Goal: Task Accomplishment & Management: Complete application form

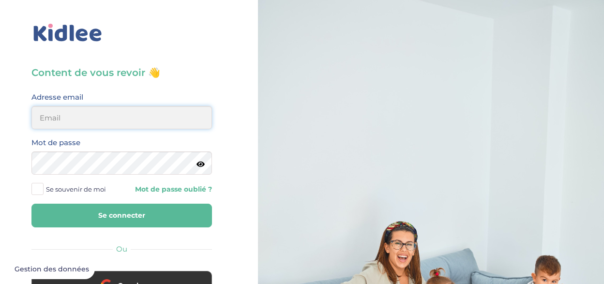
type input "el.myy@icloud.com"
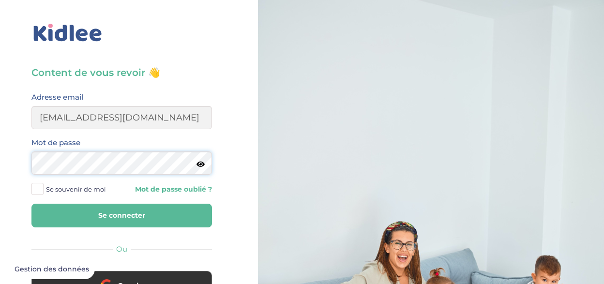
click at [122, 215] on button "Se connecter" at bounding box center [121, 216] width 181 height 24
click at [109, 140] on div "Mot de passe" at bounding box center [121, 156] width 181 height 38
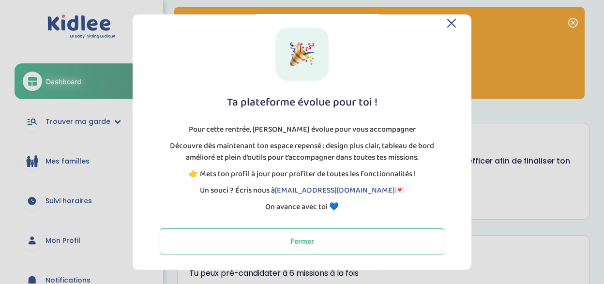
scroll to position [11, 0]
click at [444, 21] on header at bounding box center [302, 22] width 308 height 9
click at [443, 20] on header at bounding box center [302, 22] width 308 height 9
click at [450, 20] on icon at bounding box center [451, 22] width 9 height 9
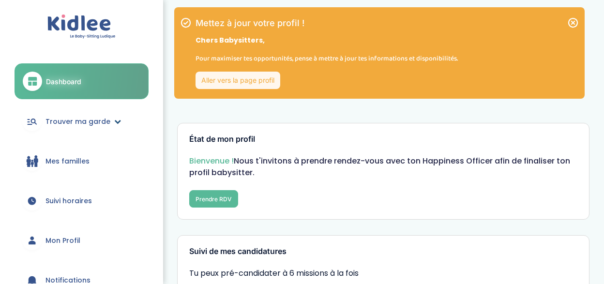
click at [109, 123] on link "Trouver ma garde" at bounding box center [82, 121] width 134 height 35
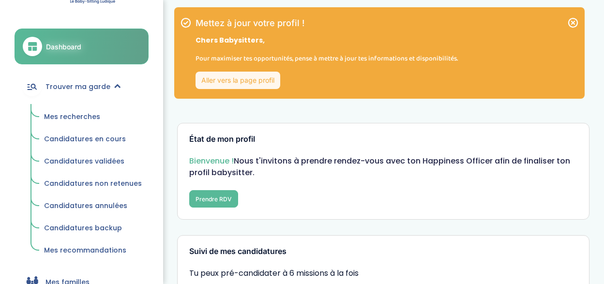
scroll to position [38, 0]
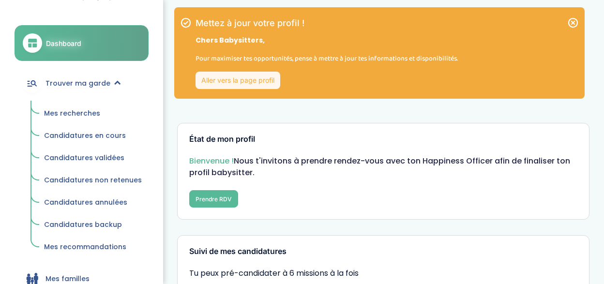
click at [87, 111] on span "Mes recherches" at bounding box center [72, 113] width 56 height 10
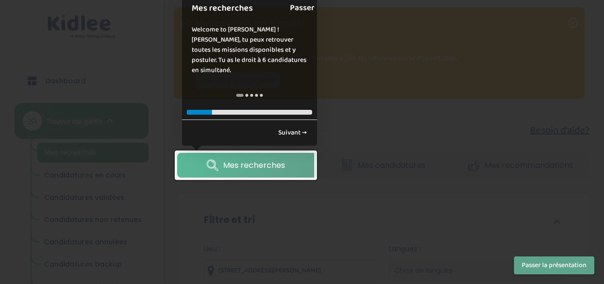
click at [302, 17] on link "Passer" at bounding box center [302, 8] width 25 height 22
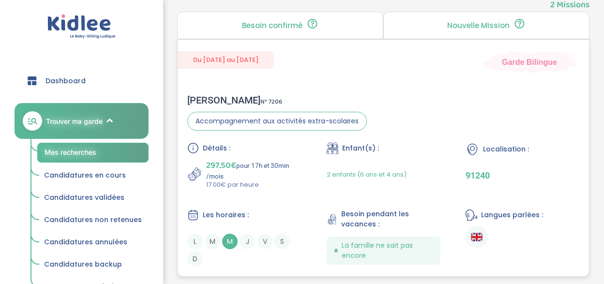
scroll to position [527, 0]
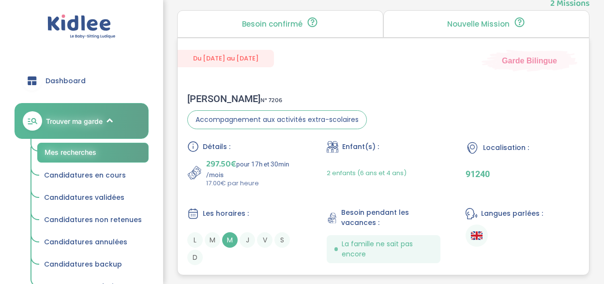
click at [480, 167] on div "Localisation : 91240" at bounding box center [523, 164] width 114 height 47
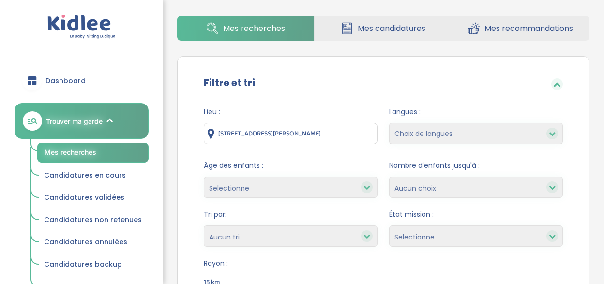
scroll to position [194, 0]
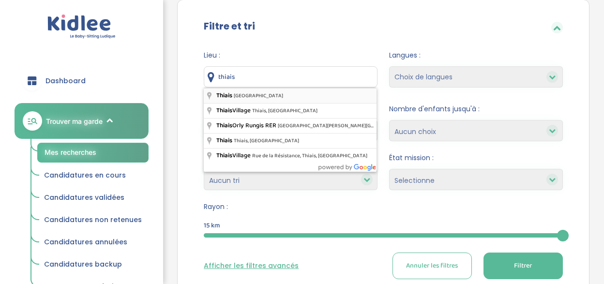
type input "Thiais, France"
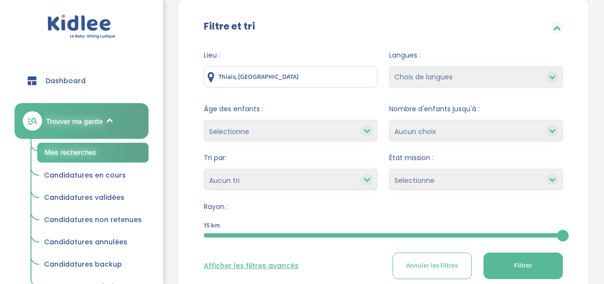
click at [497, 267] on button "Filtrer" at bounding box center [523, 266] width 79 height 27
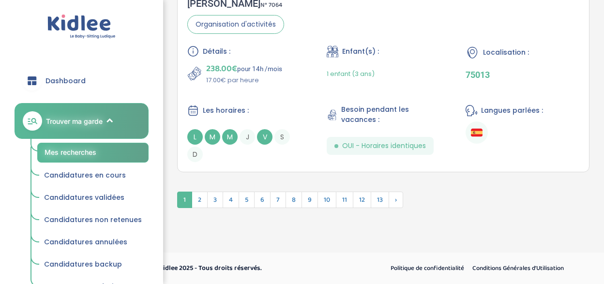
scroll to position [3067, 0]
click at [200, 201] on span "2" at bounding box center [200, 200] width 16 height 16
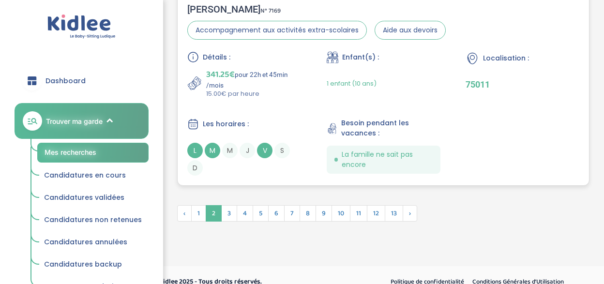
click at [254, 160] on div "L M M J V S D" at bounding box center [244, 159] width 114 height 33
click at [231, 218] on span "3" at bounding box center [229, 213] width 16 height 16
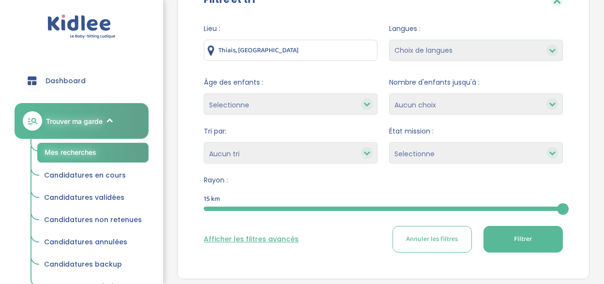
scroll to position [220, 0]
click at [281, 45] on input "Thiais, France" at bounding box center [291, 50] width 174 height 21
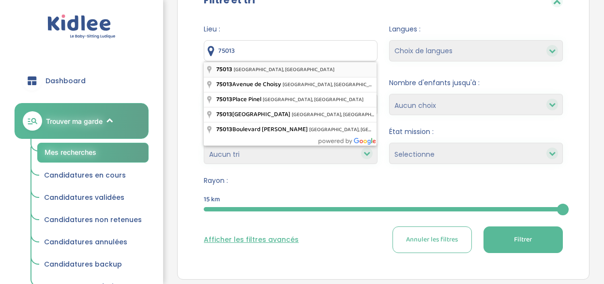
type input "75013 Paris, France"
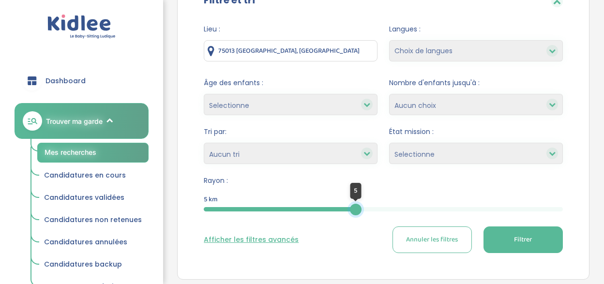
drag, startPoint x: 563, startPoint y: 209, endPoint x: 356, endPoint y: 218, distance: 206.9
click at [356, 218] on form "Lieu : 75013 Paris, France Langues : Choix de langues Allemand Anglais Arabe Es…" at bounding box center [383, 138] width 359 height 229
click at [516, 245] on button "Filtrer" at bounding box center [523, 240] width 79 height 27
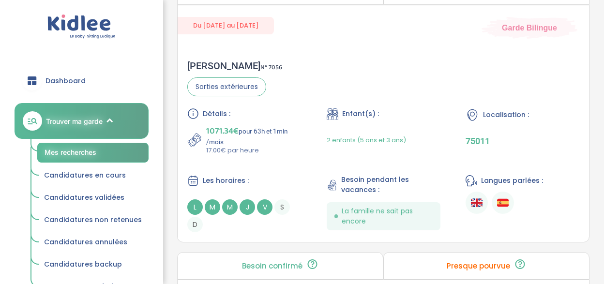
scroll to position [1233, 0]
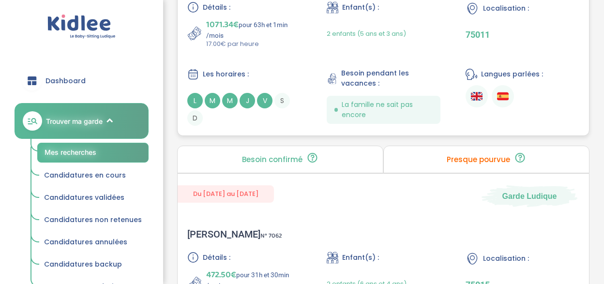
click at [241, 62] on div "Détails : 1071.34€ pour 63h et 1min /mois 17.00€ par heure Enfant(s) : 2 enfant…" at bounding box center [383, 63] width 392 height 124
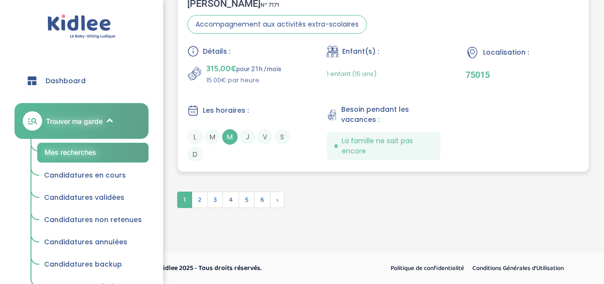
scroll to position [3073, 0]
click at [197, 202] on span "2" at bounding box center [200, 200] width 16 height 16
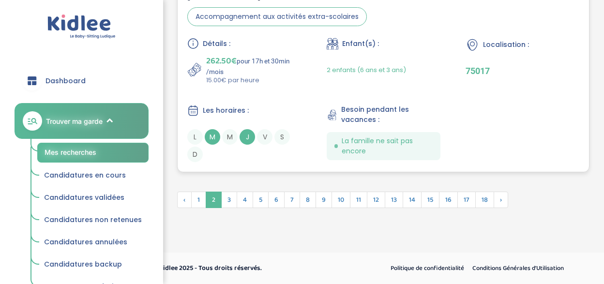
scroll to position [3033, 0]
click at [227, 198] on span "3" at bounding box center [229, 200] width 16 height 16
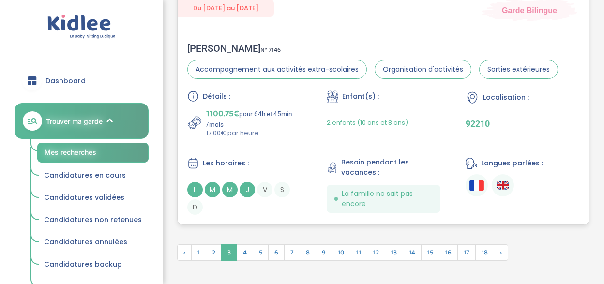
scroll to position [3110, 0]
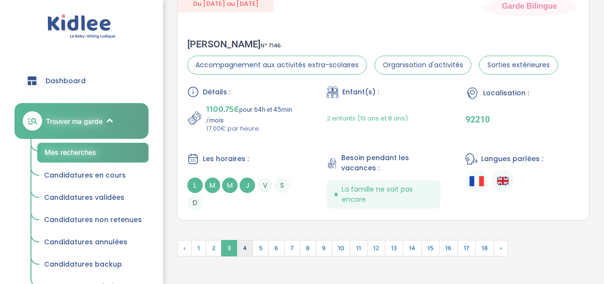
click at [245, 245] on span "4" at bounding box center [245, 248] width 16 height 16
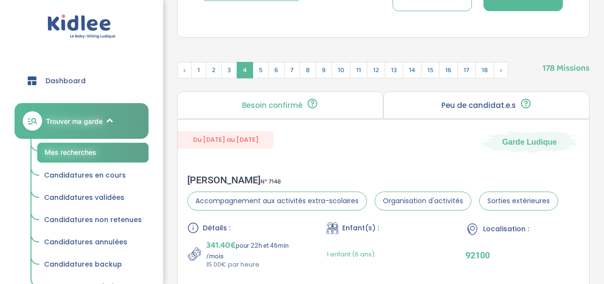
scroll to position [442, 0]
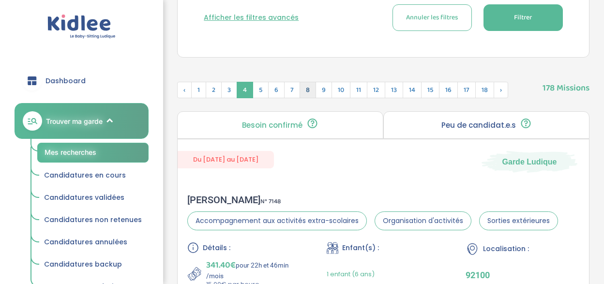
click at [301, 92] on span "8" at bounding box center [308, 90] width 16 height 16
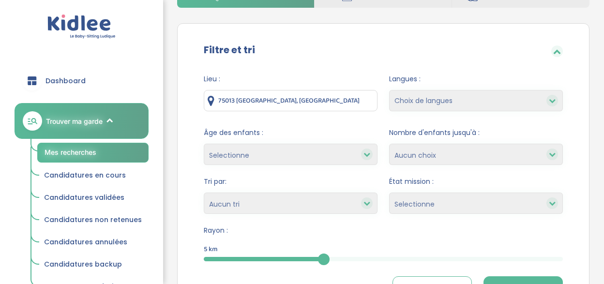
scroll to position [172, 0]
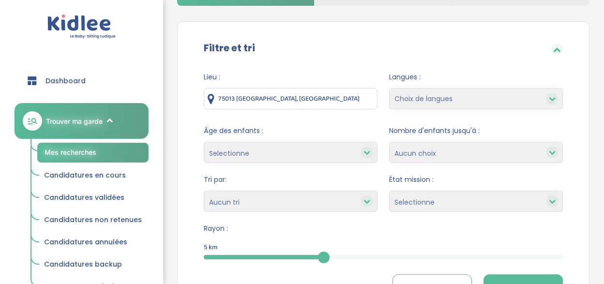
select select "2"
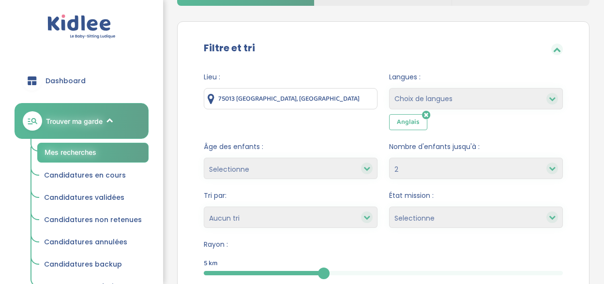
select select "12"
select select
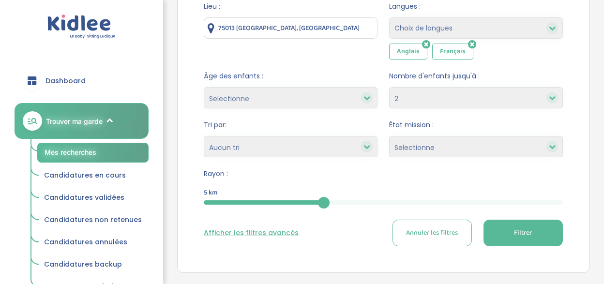
scroll to position [246, 0]
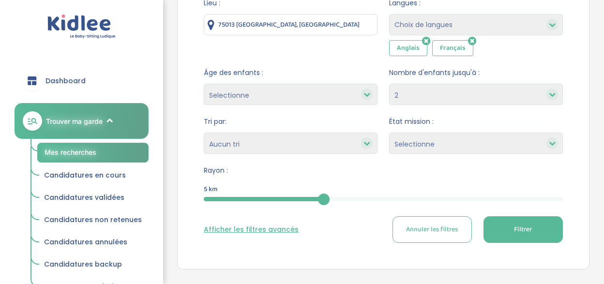
select select "Peu de candidat.e.s"
select select
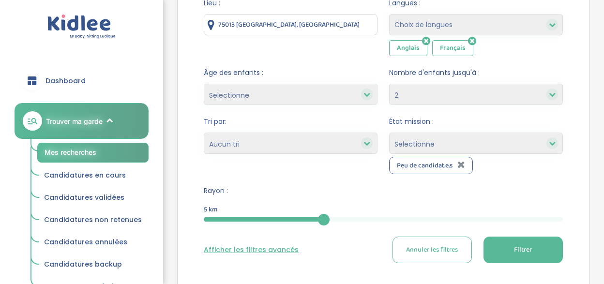
click at [509, 254] on button "Filtrer" at bounding box center [523, 250] width 79 height 27
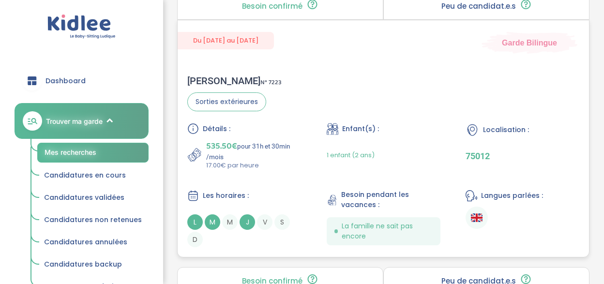
scroll to position [598, 0]
click at [265, 215] on span "V" at bounding box center [264, 221] width 15 height 15
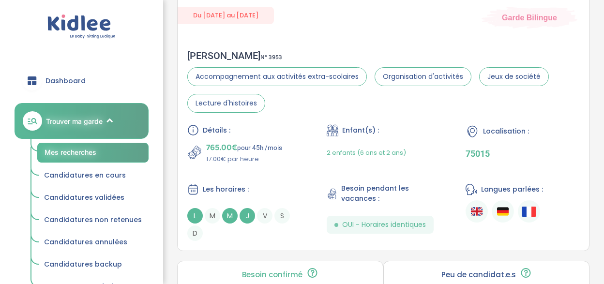
scroll to position [2218, 0]
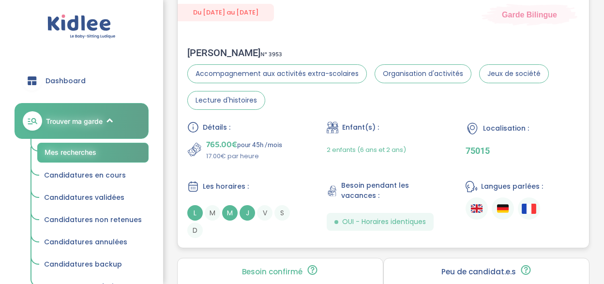
click at [223, 129] on span "Détails :" at bounding box center [217, 127] width 28 height 10
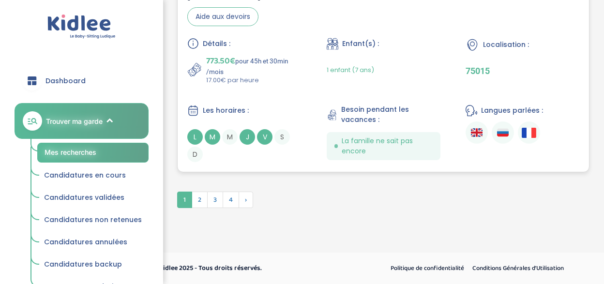
scroll to position [3119, 0]
click at [203, 205] on span "2" at bounding box center [200, 200] width 16 height 16
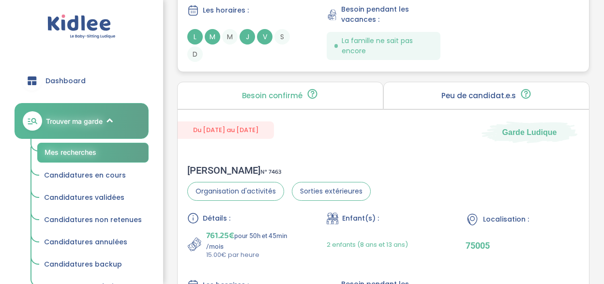
scroll to position [1583, 0]
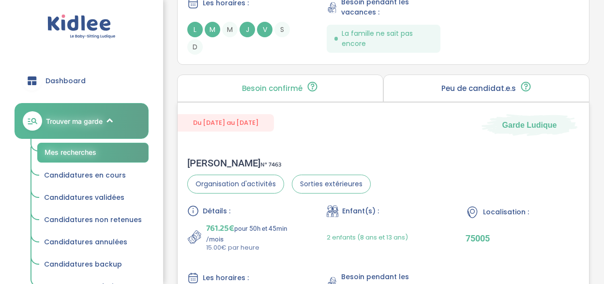
click at [224, 158] on div "Lennie s . N° 7463" at bounding box center [278, 163] width 183 height 12
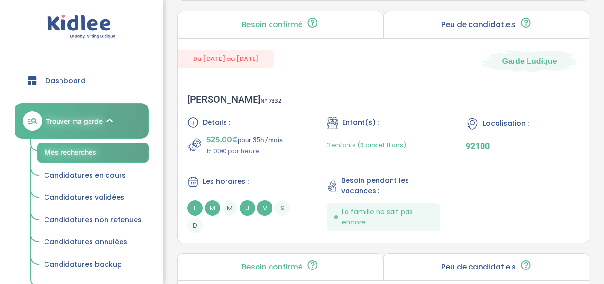
scroll to position [1411, 0]
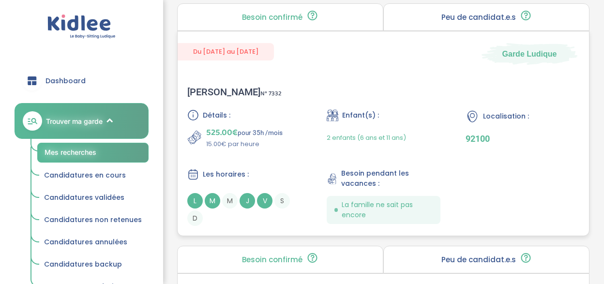
click at [244, 147] on p "15.00€ par heure" at bounding box center [244, 144] width 76 height 10
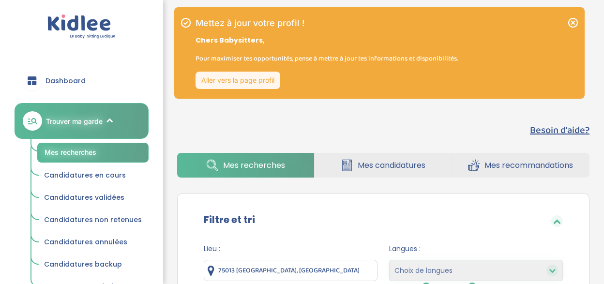
scroll to position [0, 0]
click at [573, 21] on icon at bounding box center [573, 23] width 12 height 12
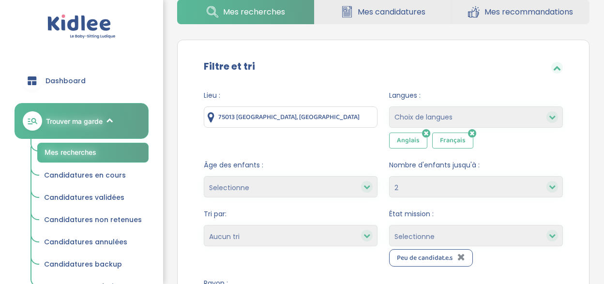
scroll to position [86, 0]
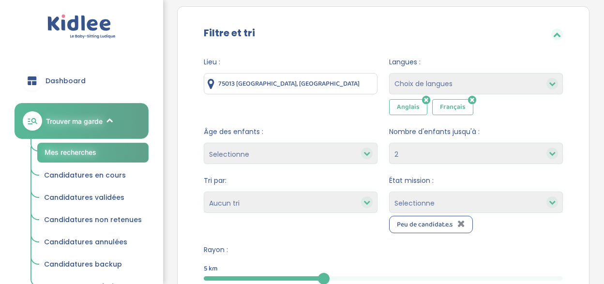
click at [552, 154] on icon at bounding box center [552, 153] width 7 height 7
select select
click at [463, 224] on icon at bounding box center [461, 224] width 8 height 10
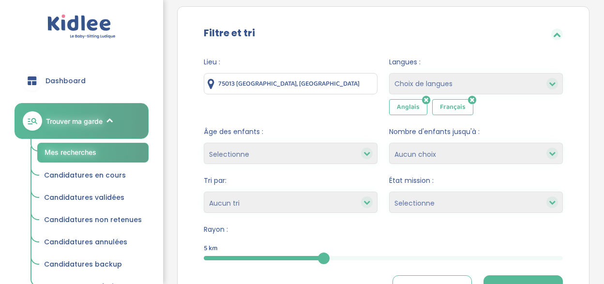
click at [363, 202] on div at bounding box center [367, 203] width 12 height 12
click at [365, 202] on icon at bounding box center [367, 202] width 7 height 7
select select "hours_asc"
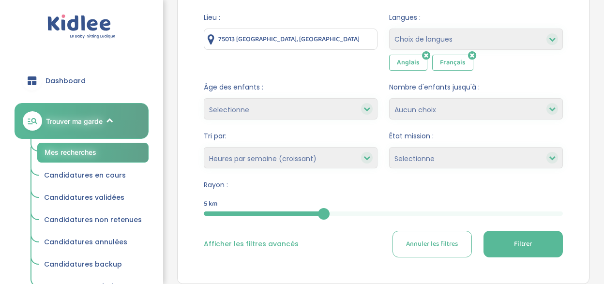
scroll to position [159, 0]
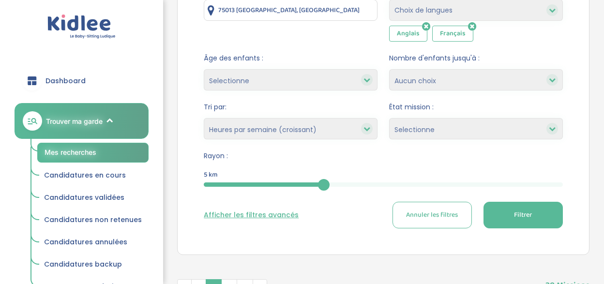
click at [525, 220] on button "Filtrer" at bounding box center [523, 215] width 79 height 27
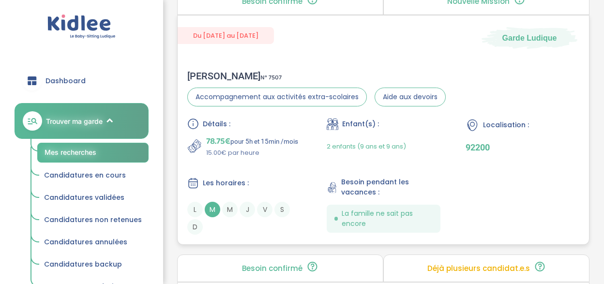
scroll to position [1320, 0]
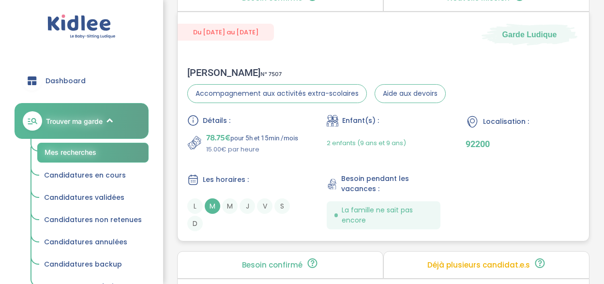
click at [264, 165] on div "Détails : 78.75€ pour 5h et 15min /mois 15.00€ par heure Enfant(s) : 2 enfants …" at bounding box center [383, 173] width 392 height 117
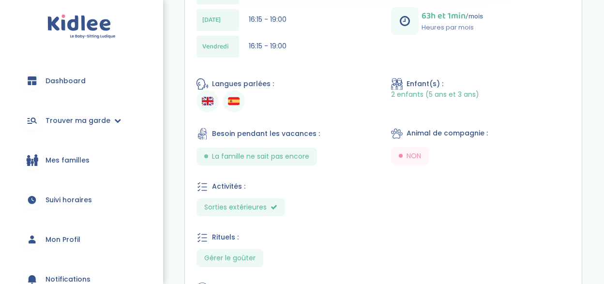
scroll to position [562, 0]
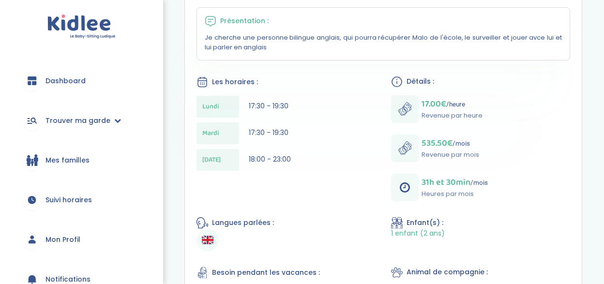
scroll to position [321, 0]
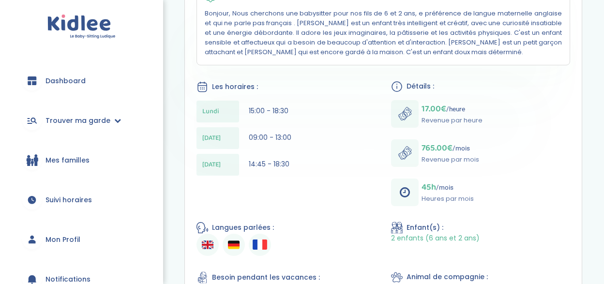
scroll to position [350, 0]
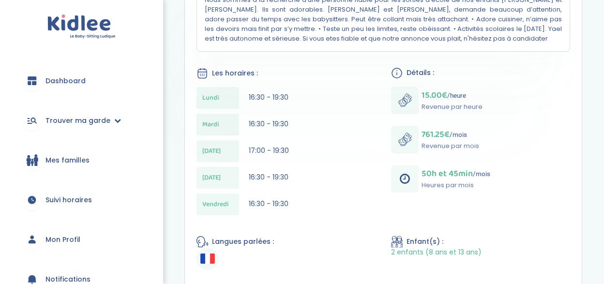
scroll to position [412, 0]
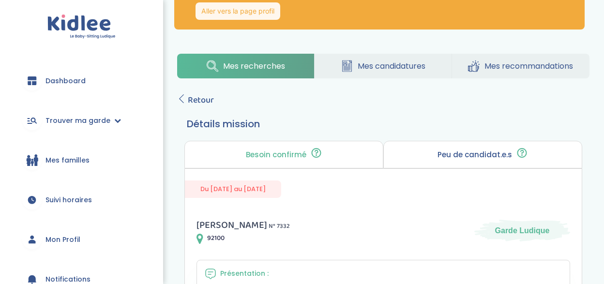
scroll to position [50, 0]
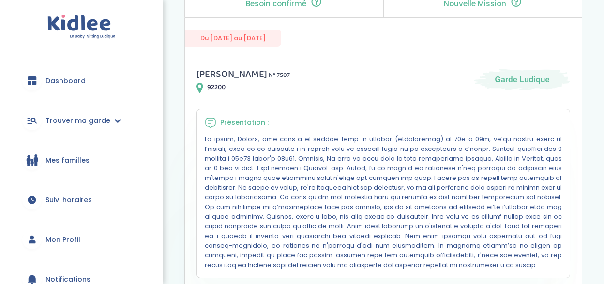
scroll to position [241, 0]
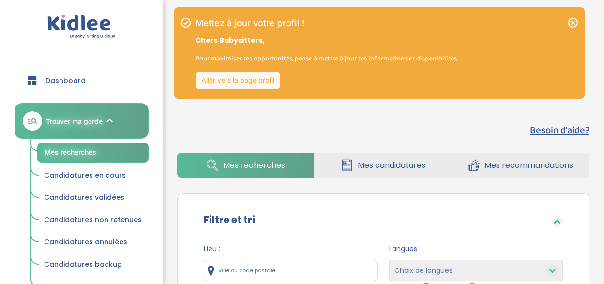
select select "hours_asc"
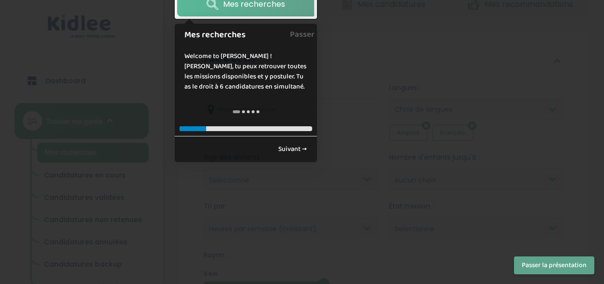
scroll to position [152, 0]
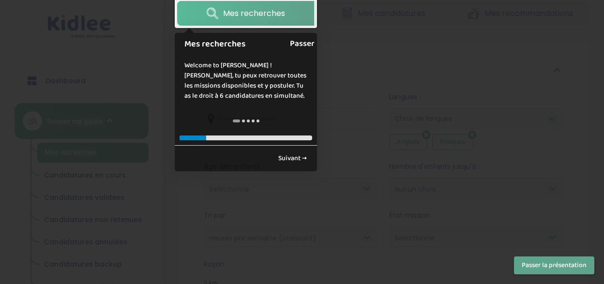
click at [301, 40] on link "Passer" at bounding box center [302, 44] width 25 height 22
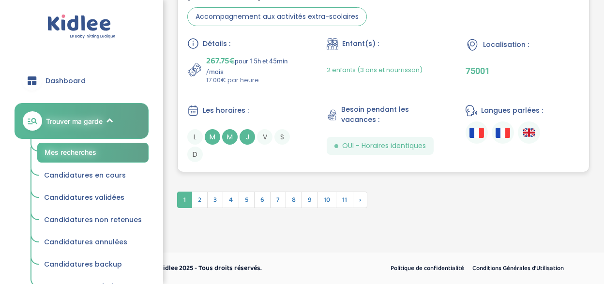
scroll to position [3119, 0]
click at [202, 199] on span "2" at bounding box center [200, 200] width 16 height 16
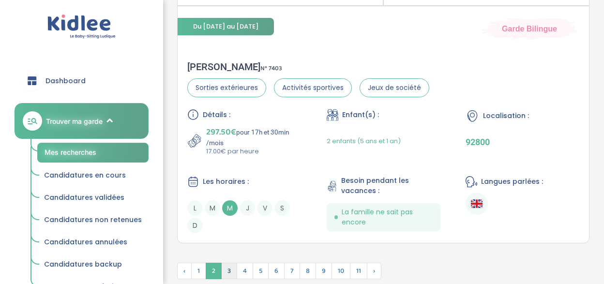
click at [227, 269] on span "3" at bounding box center [229, 271] width 16 height 16
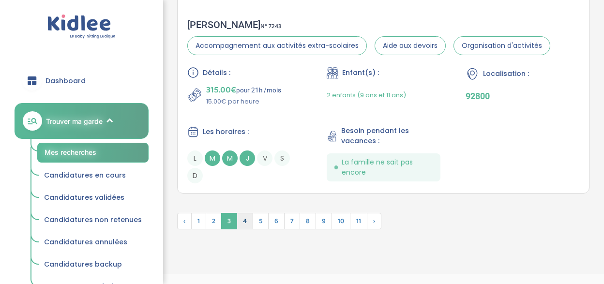
click at [244, 227] on span "4" at bounding box center [245, 221] width 16 height 16
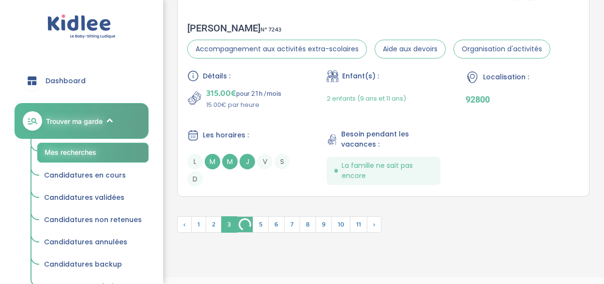
scroll to position [2999, 0]
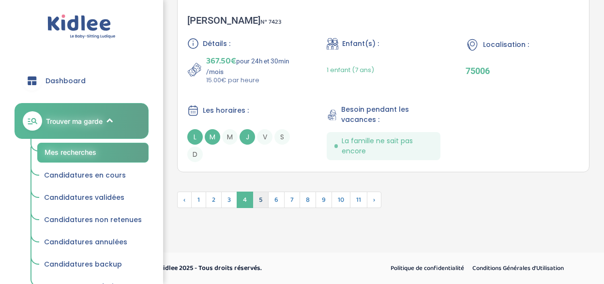
click at [259, 202] on span "5" at bounding box center [261, 200] width 16 height 16
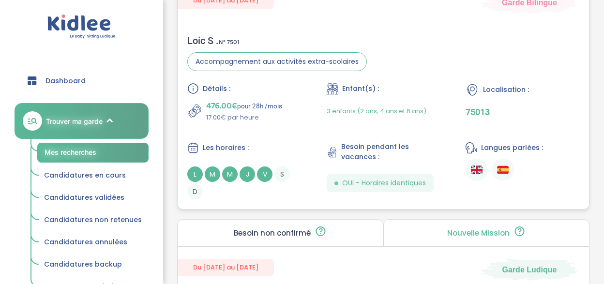
scroll to position [867, 0]
click at [278, 153] on div "Les horaires :" at bounding box center [244, 148] width 114 height 12
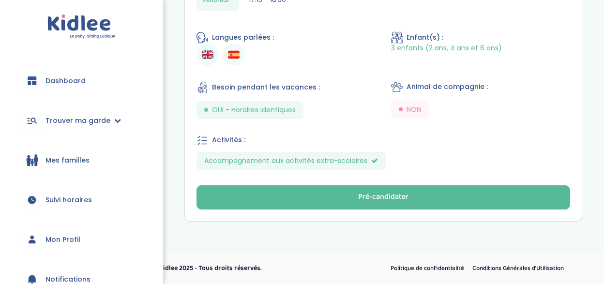
scroll to position [544, 0]
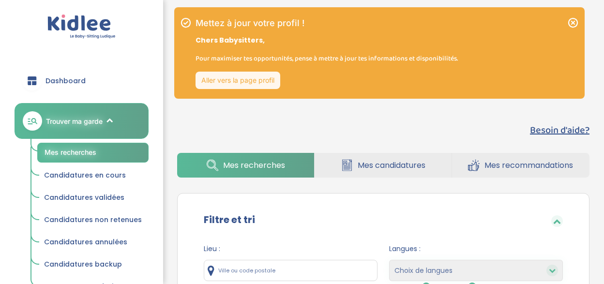
select select "hours_asc"
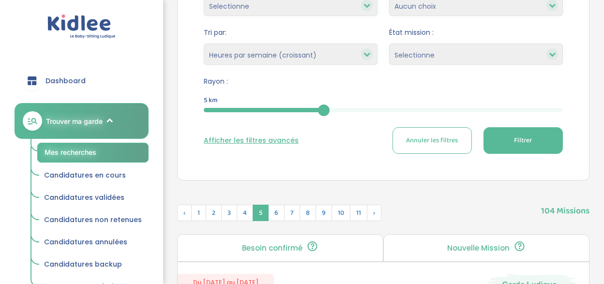
scroll to position [168, 0]
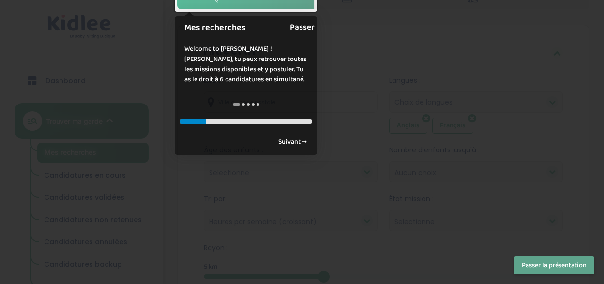
click at [300, 29] on link "Passer" at bounding box center [302, 27] width 25 height 22
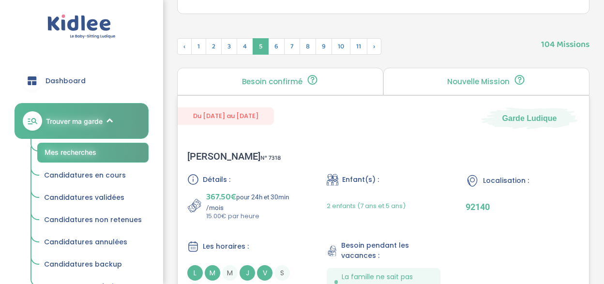
scroll to position [500, 0]
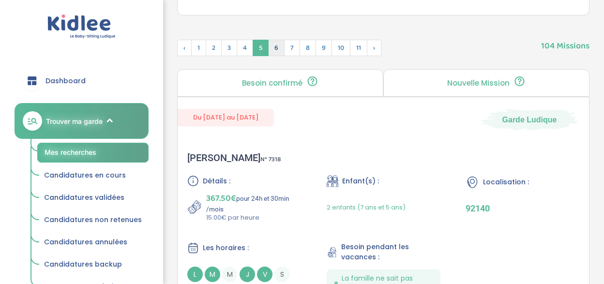
click at [281, 50] on span "6" at bounding box center [276, 48] width 16 height 16
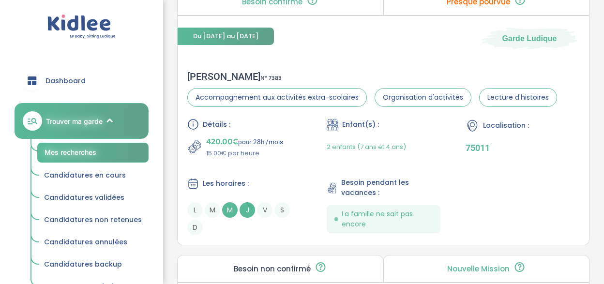
scroll to position [2476, 0]
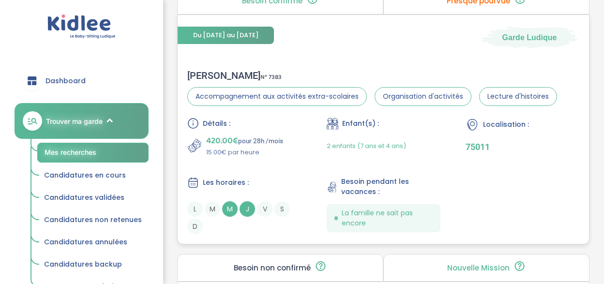
click at [257, 148] on p "420.00€ pour 28h /mois" at bounding box center [244, 141] width 77 height 14
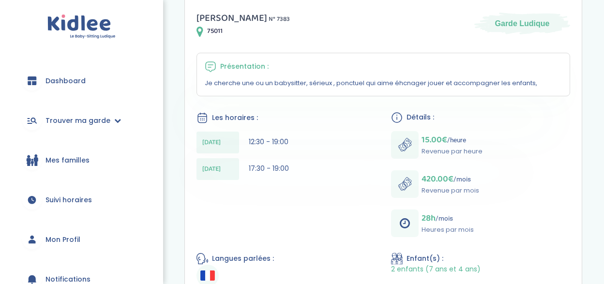
scroll to position [277, 0]
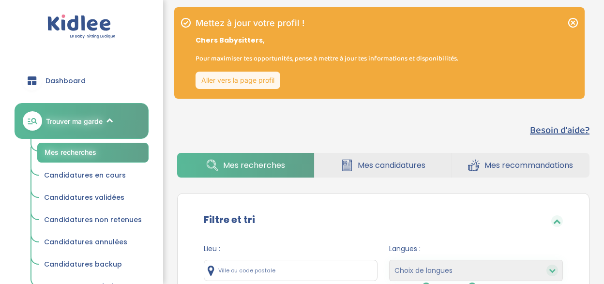
select select "hours_asc"
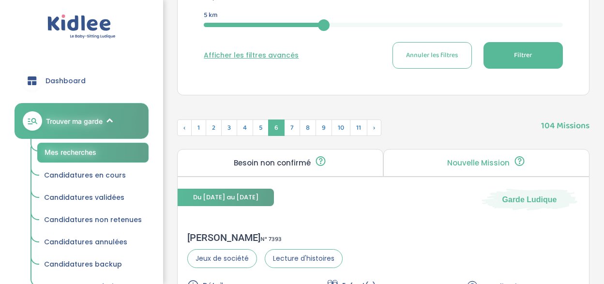
scroll to position [168, 0]
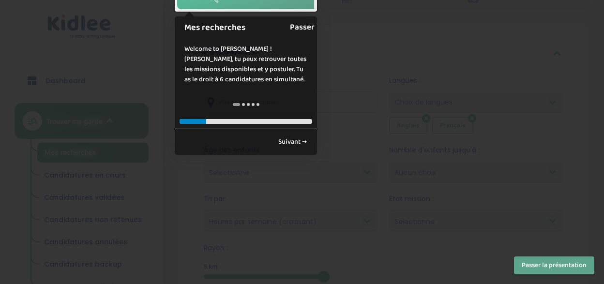
click at [297, 25] on link "Passer" at bounding box center [302, 27] width 25 height 22
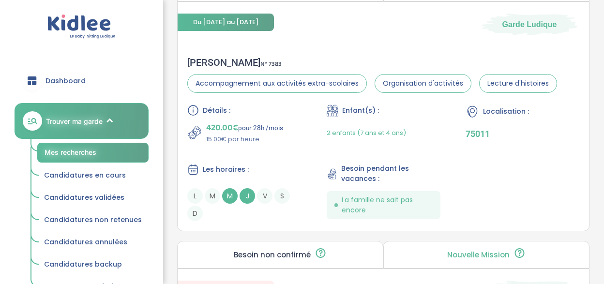
scroll to position [2490, 0]
click at [246, 144] on p "15.00€ par heure" at bounding box center [244, 139] width 77 height 10
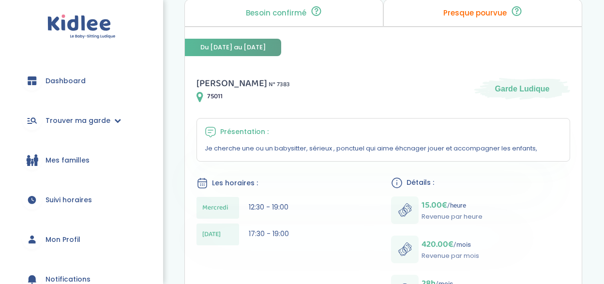
scroll to position [211, 0]
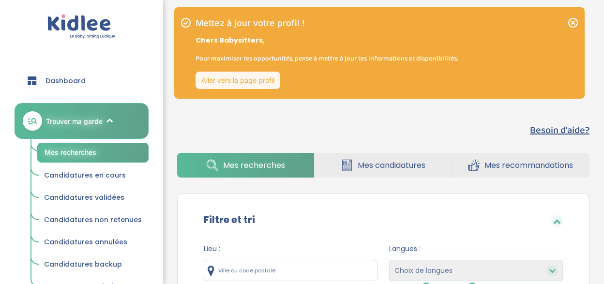
select select "hours_asc"
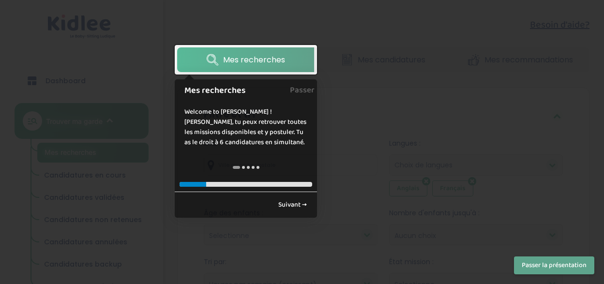
scroll to position [115, 0]
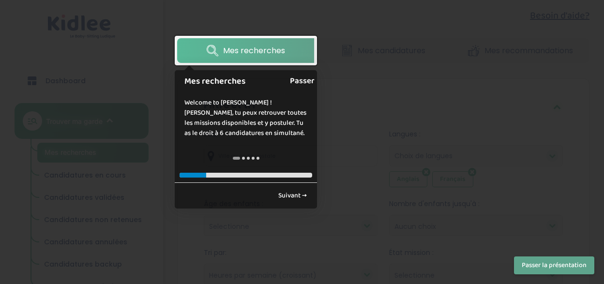
click at [313, 80] on link "Passer" at bounding box center [302, 81] width 25 height 22
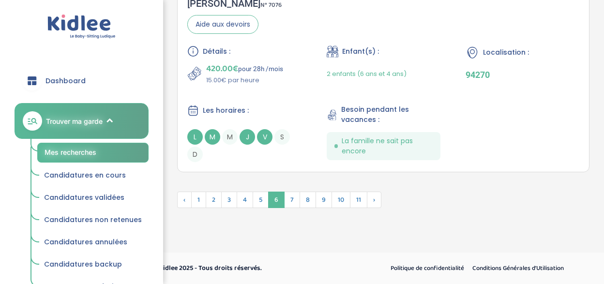
scroll to position [3098, 0]
click at [293, 204] on span "7" at bounding box center [292, 200] width 16 height 16
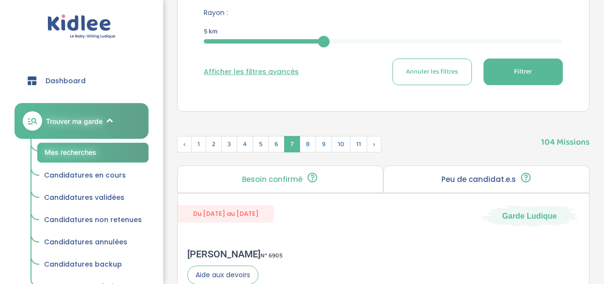
scroll to position [375, 0]
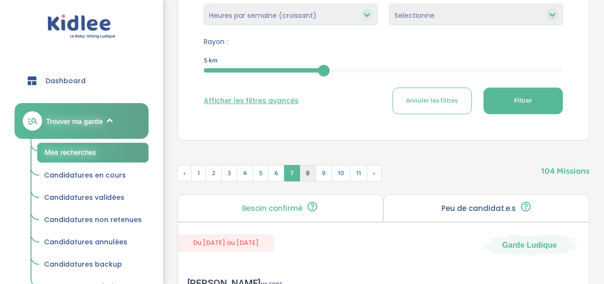
click at [307, 171] on span "8" at bounding box center [308, 173] width 16 height 16
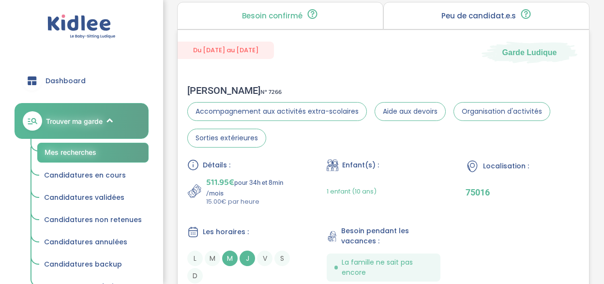
scroll to position [1103, 0]
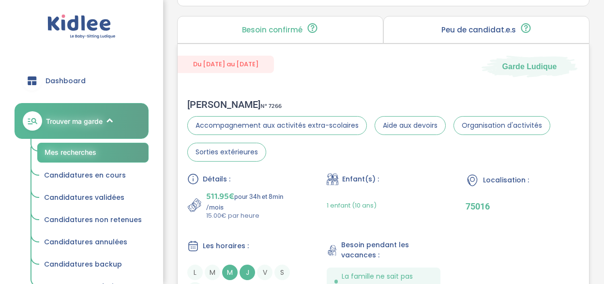
click at [266, 198] on p "511.95€ pour 34h et 8min /mois" at bounding box center [253, 200] width 95 height 21
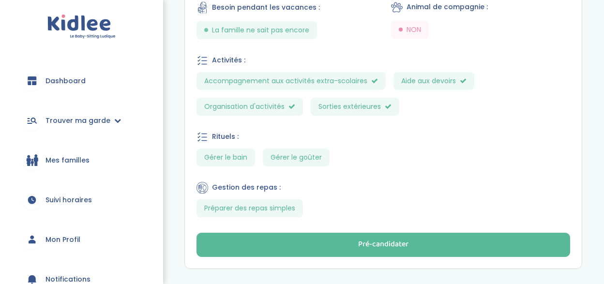
scroll to position [594, 0]
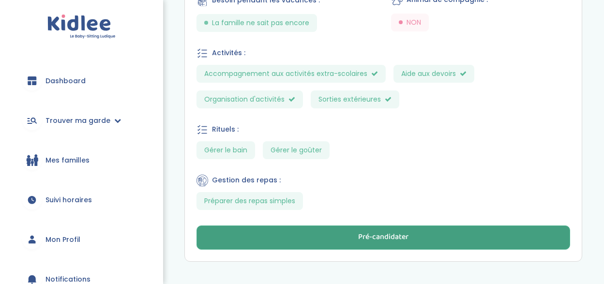
click at [267, 243] on button "Pré-candidater" at bounding box center [384, 238] width 374 height 24
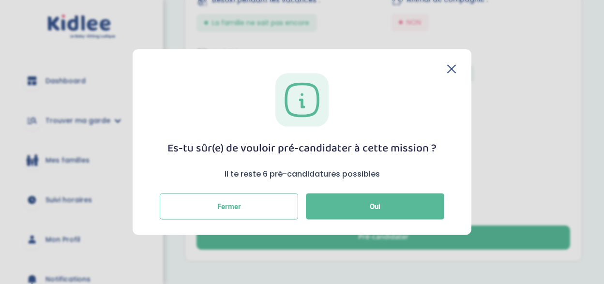
click at [455, 71] on icon at bounding box center [451, 68] width 9 height 9
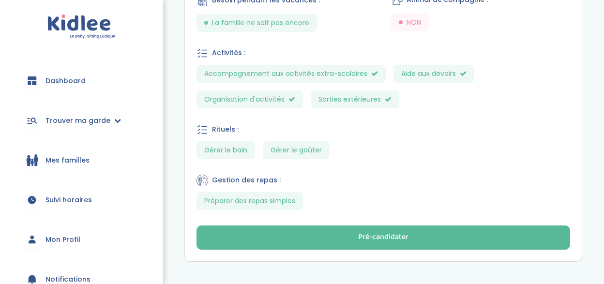
click at [81, 240] on link "Mon Profil" at bounding box center [82, 239] width 134 height 35
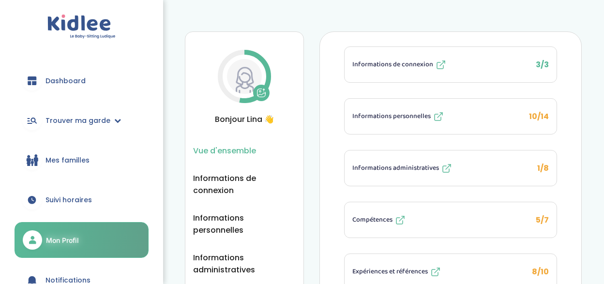
click at [379, 115] on span "Informations personnelles" at bounding box center [391, 116] width 78 height 10
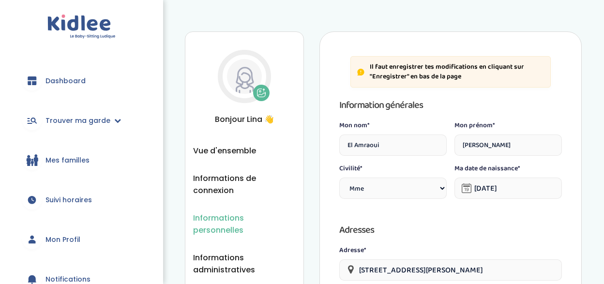
select select "1"
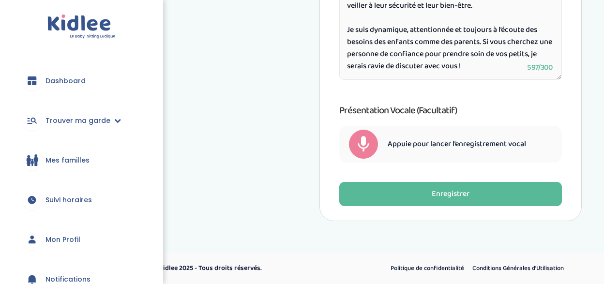
scroll to position [665, 0]
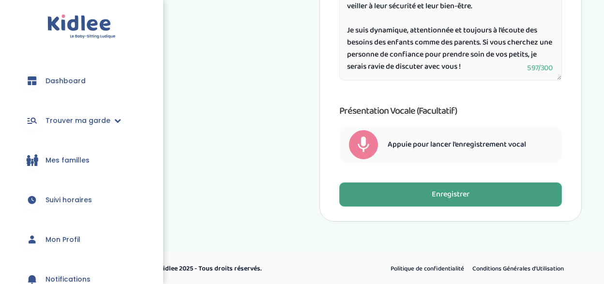
click at [384, 187] on button "Enregistrer" at bounding box center [450, 195] width 223 height 24
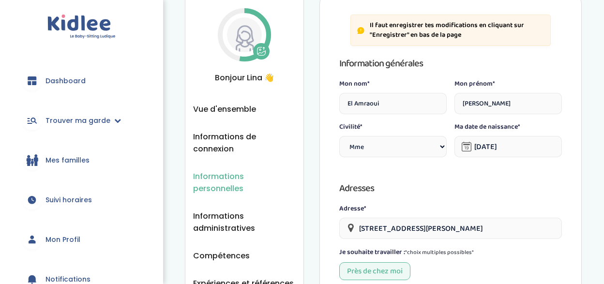
scroll to position [47, 0]
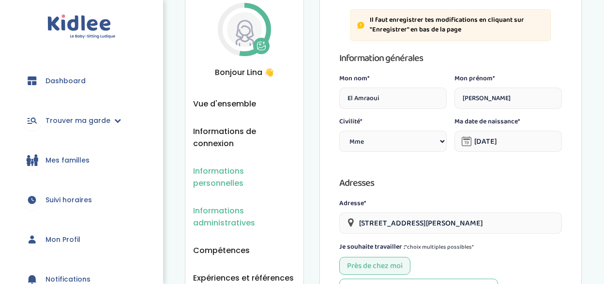
click at [233, 207] on span "Informations administratives" at bounding box center [244, 217] width 103 height 24
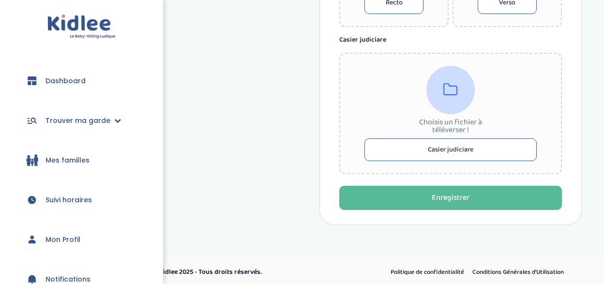
scroll to position [681, 0]
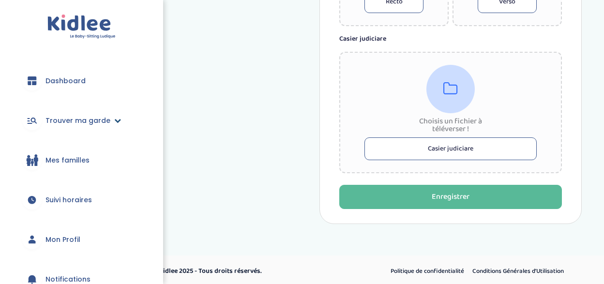
click at [97, 123] on span "Trouver ma garde" at bounding box center [78, 121] width 65 height 10
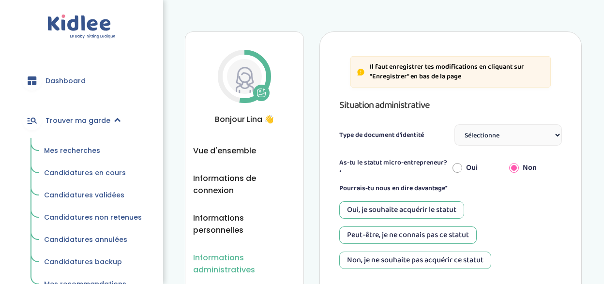
click at [89, 173] on span "Candidatures en cours" at bounding box center [85, 173] width 82 height 10
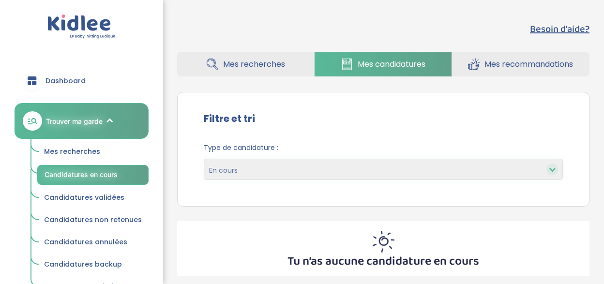
click at [86, 150] on span "Mes recherches" at bounding box center [72, 152] width 56 height 10
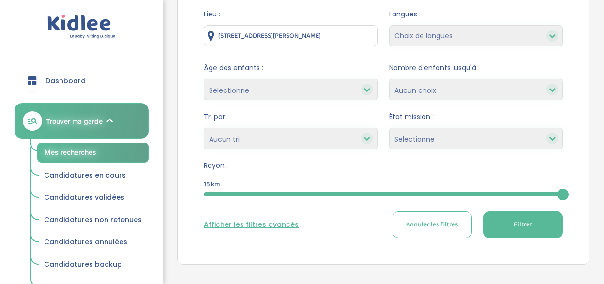
scroll to position [127, 0]
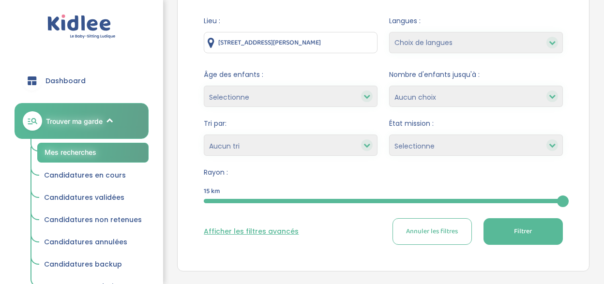
click at [343, 45] on input "[STREET_ADDRESS][PERSON_NAME]" at bounding box center [291, 42] width 174 height 21
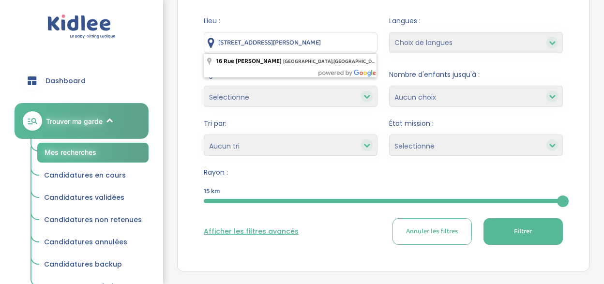
click at [343, 45] on input "[STREET_ADDRESS][PERSON_NAME]" at bounding box center [291, 42] width 174 height 21
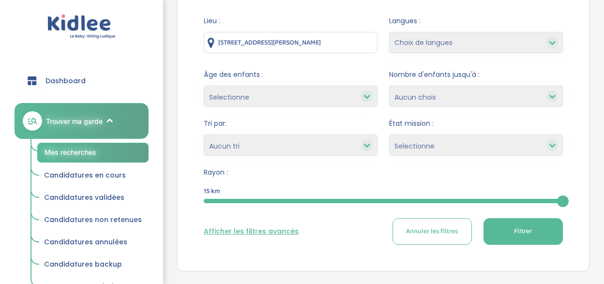
click at [221, 39] on div "[STREET_ADDRESS][PERSON_NAME]" at bounding box center [291, 42] width 174 height 21
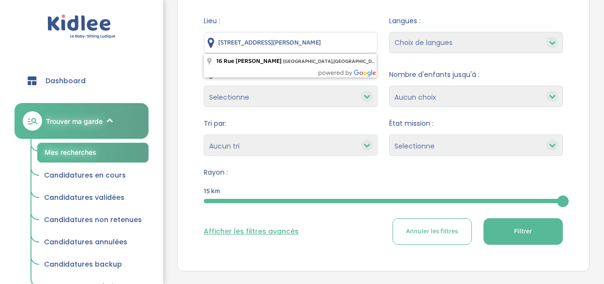
drag, startPoint x: 220, startPoint y: 40, endPoint x: 416, endPoint y: 39, distance: 195.6
click at [416, 39] on form "Lieu : [STREET_ADDRESS][PERSON_NAME] Langues : Choix de langues Allemand Anglai…" at bounding box center [383, 130] width 359 height 229
type input "1"
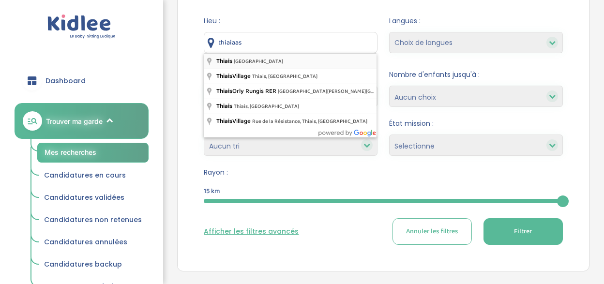
type input "Thiais, [GEOGRAPHIC_DATA]"
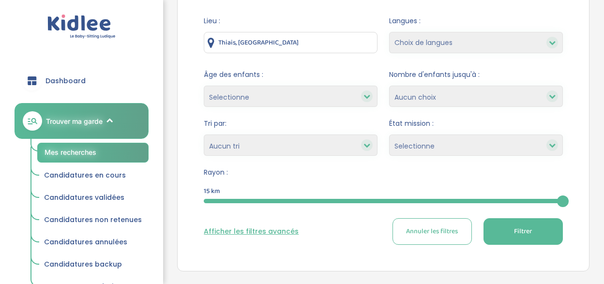
click at [346, 203] on div "15" at bounding box center [383, 201] width 359 height 11
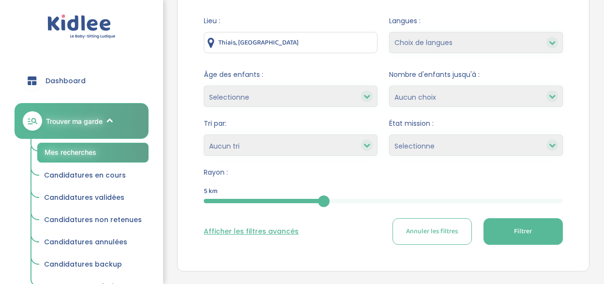
click at [512, 232] on button "Filtrer" at bounding box center [523, 231] width 79 height 27
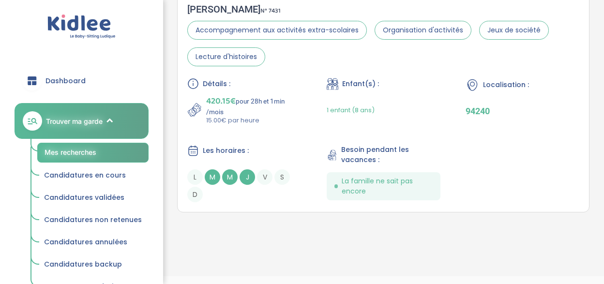
scroll to position [511, 0]
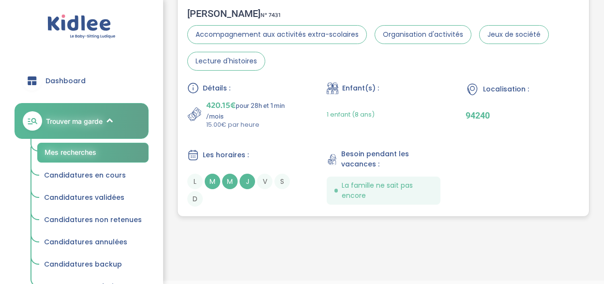
click at [486, 115] on p "94240" at bounding box center [523, 115] width 114 height 10
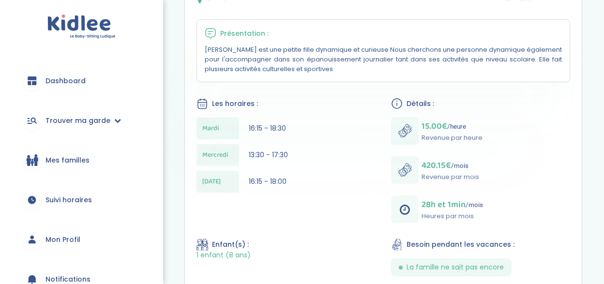
scroll to position [209, 0]
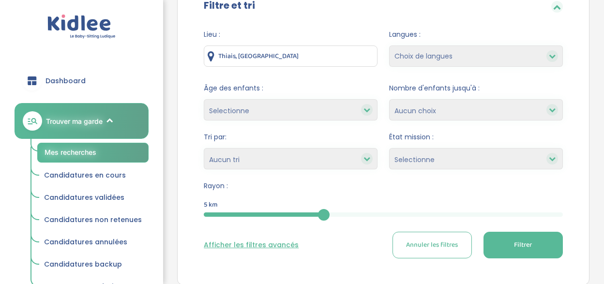
scroll to position [101, 0]
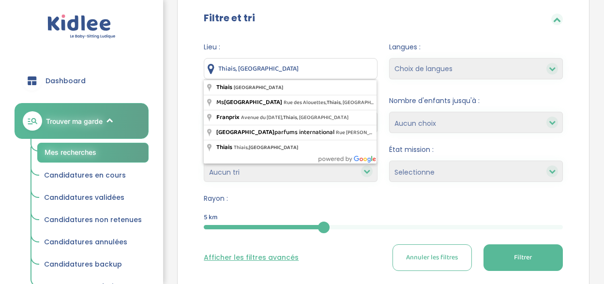
click at [324, 66] on input "Thiais, [GEOGRAPHIC_DATA]" at bounding box center [291, 68] width 174 height 21
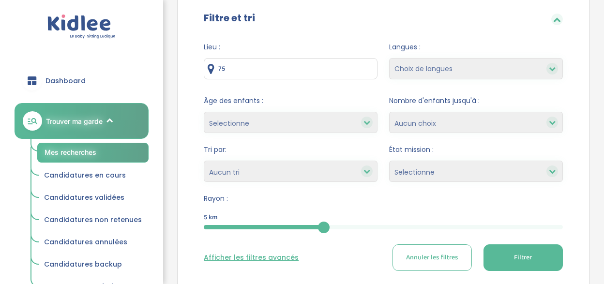
type input "7"
click at [521, 246] on button "Filtrer" at bounding box center [523, 257] width 79 height 27
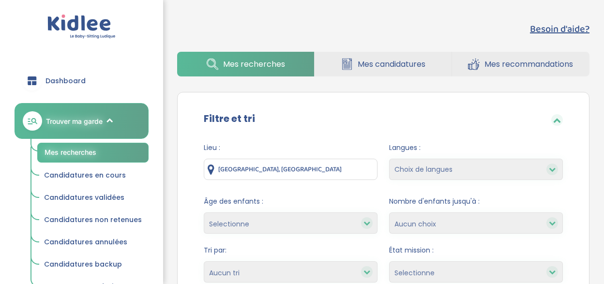
scroll to position [0, 0]
click at [297, 167] on input "[GEOGRAPHIC_DATA], [GEOGRAPHIC_DATA]" at bounding box center [291, 169] width 174 height 21
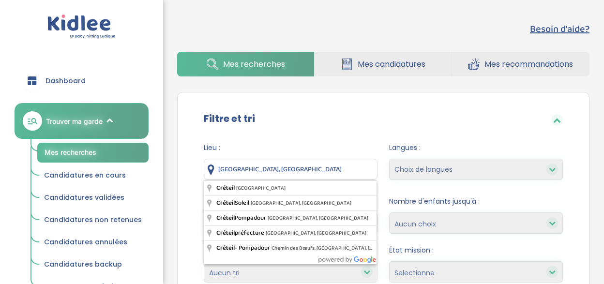
click at [297, 167] on input "[GEOGRAPHIC_DATA], [GEOGRAPHIC_DATA]" at bounding box center [291, 169] width 174 height 21
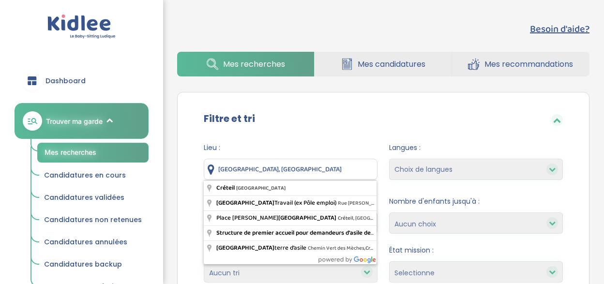
click at [297, 167] on input "[GEOGRAPHIC_DATA], [GEOGRAPHIC_DATA]" at bounding box center [291, 169] width 174 height 21
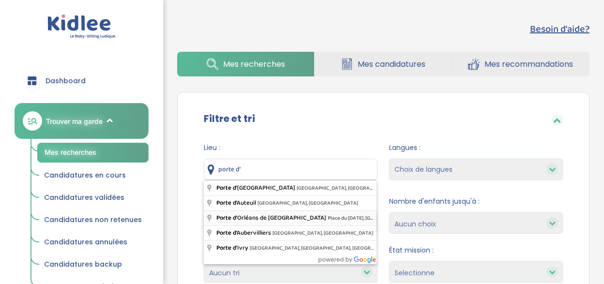
type input "[GEOGRAPHIC_DATA], [GEOGRAPHIC_DATA][DATE], [GEOGRAPHIC_DATA], [GEOGRAPHIC_DATA]"
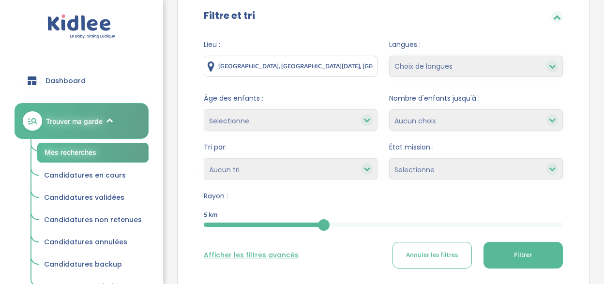
scroll to position [131, 0]
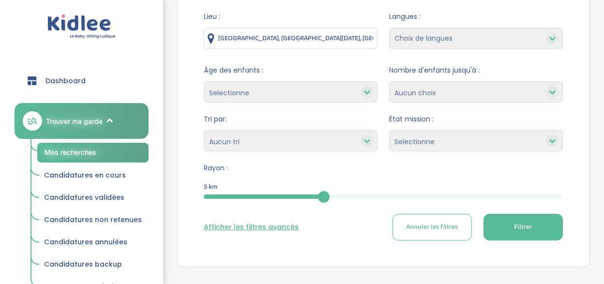
click at [514, 229] on button "Filtrer" at bounding box center [523, 227] width 79 height 27
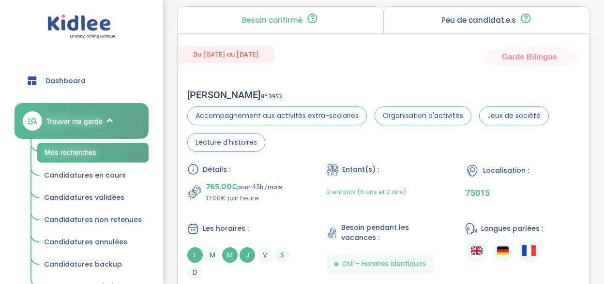
scroll to position [443, 0]
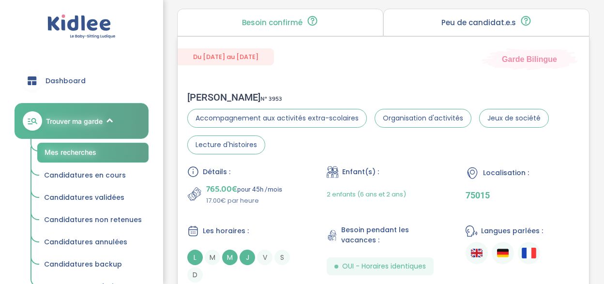
click at [299, 190] on div "765.00€ pour 45h /mois 17.00€ par heure" at bounding box center [244, 194] width 114 height 23
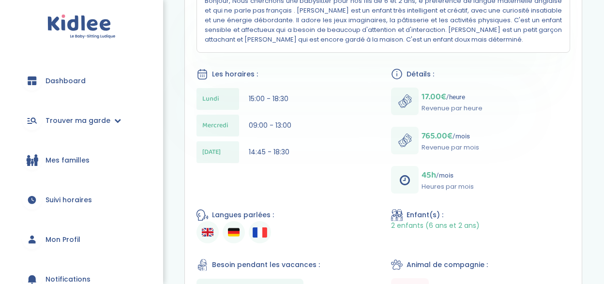
scroll to position [262, 0]
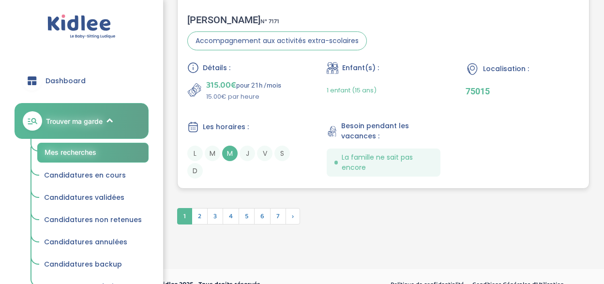
scroll to position [2974, 0]
click at [202, 219] on span "2" at bounding box center [200, 217] width 16 height 16
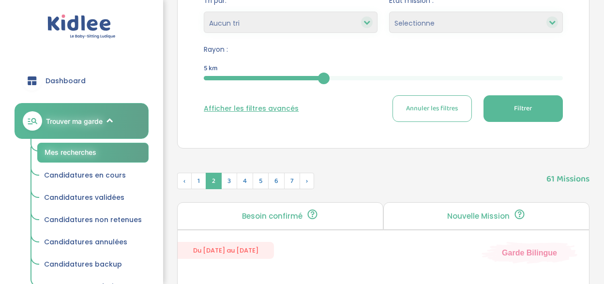
scroll to position [241, 0]
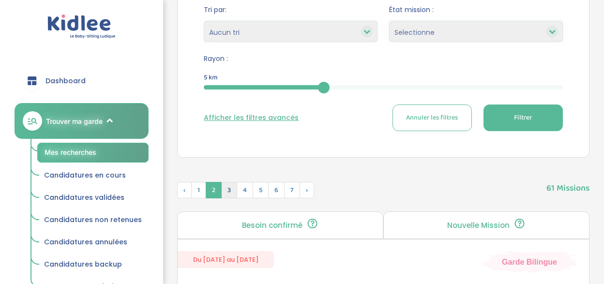
click at [229, 186] on span "3" at bounding box center [229, 190] width 16 height 16
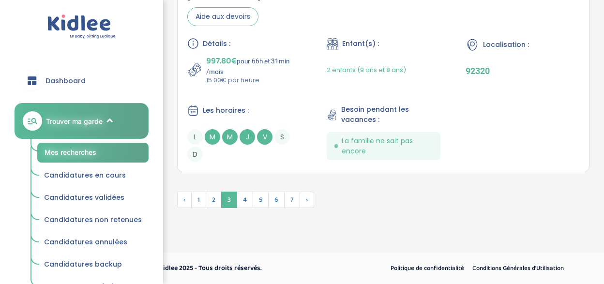
scroll to position [2982, 0]
click at [246, 198] on span "4" at bounding box center [245, 200] width 16 height 16
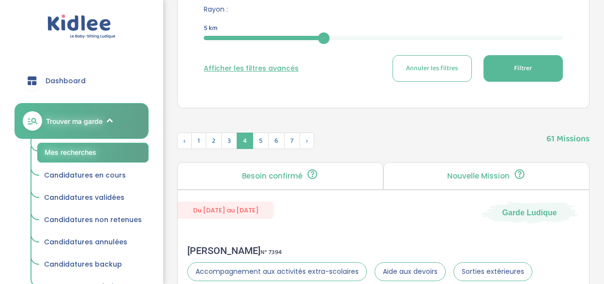
scroll to position [289, 0]
click at [261, 144] on span "5" at bounding box center [261, 141] width 16 height 16
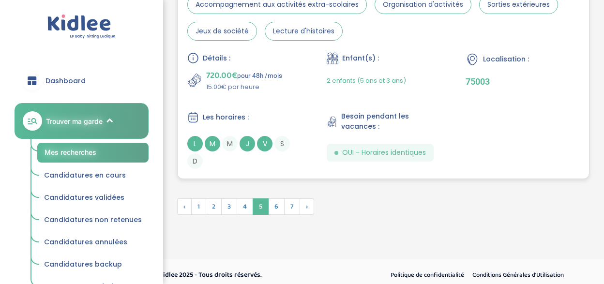
scroll to position [2997, 0]
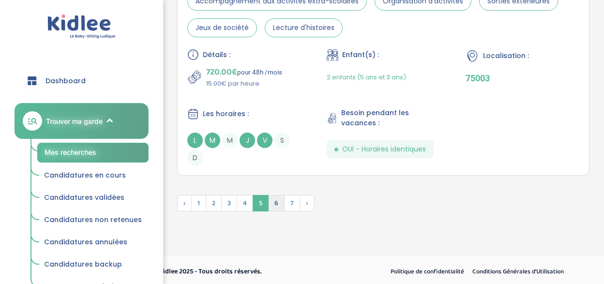
click at [281, 210] on span "6" at bounding box center [276, 203] width 16 height 16
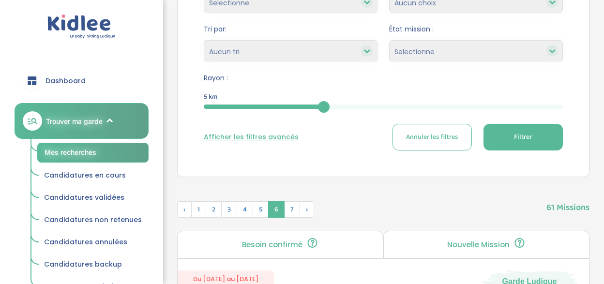
scroll to position [185, 0]
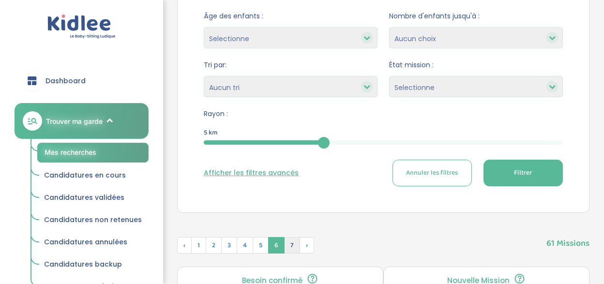
click at [291, 243] on span "7" at bounding box center [292, 245] width 16 height 16
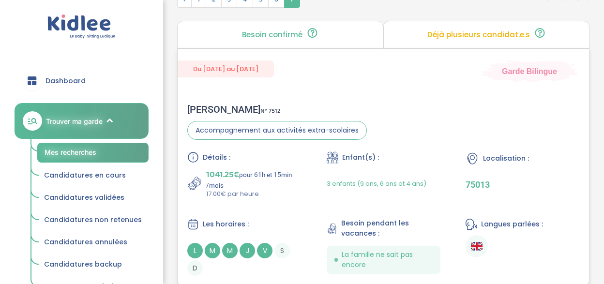
scroll to position [427, 0]
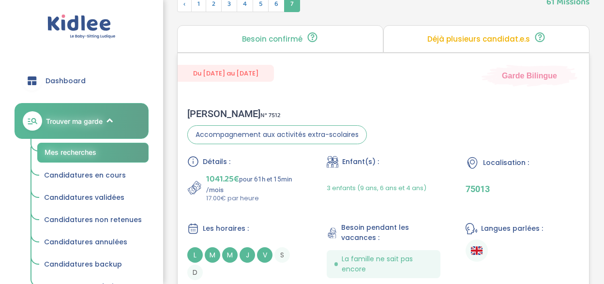
click at [292, 230] on div "Les horaires :" at bounding box center [244, 229] width 114 height 12
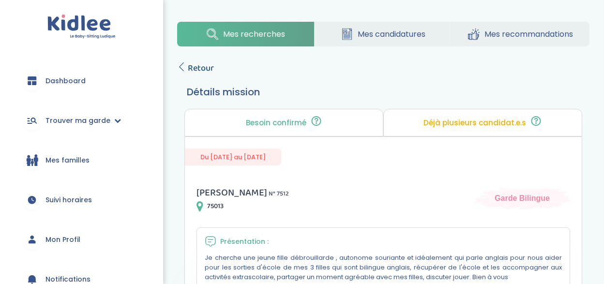
click at [183, 68] on icon at bounding box center [181, 66] width 9 height 9
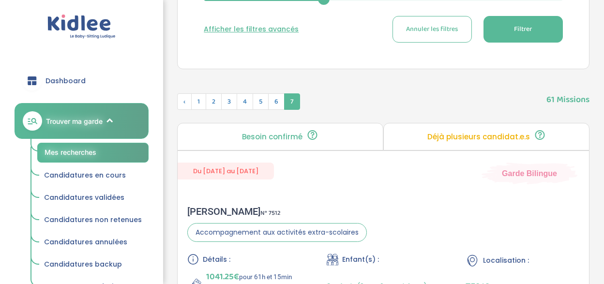
scroll to position [371, 0]
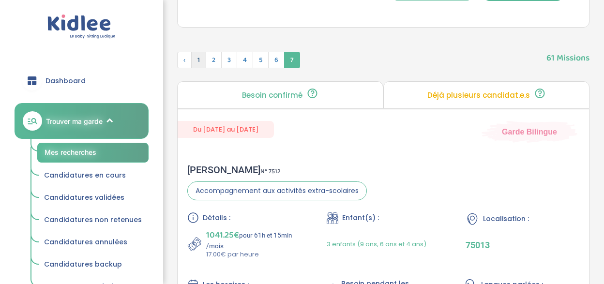
click at [201, 56] on span "1" at bounding box center [198, 60] width 15 height 16
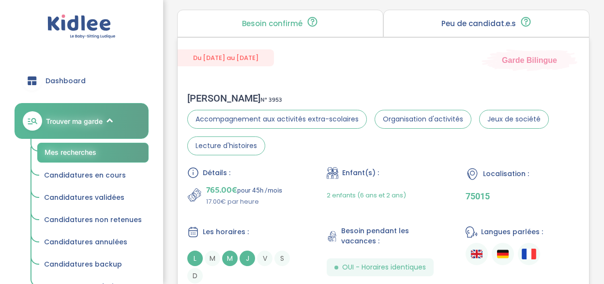
scroll to position [441, 0]
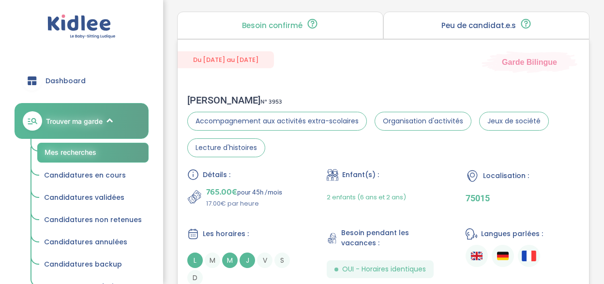
click at [260, 177] on div "Détails :" at bounding box center [244, 175] width 114 height 12
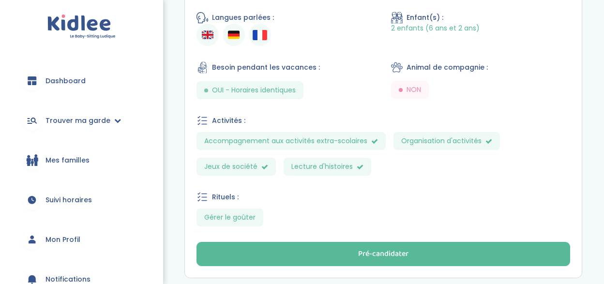
scroll to position [454, 0]
